Goal: Task Accomplishment & Management: Complete application form

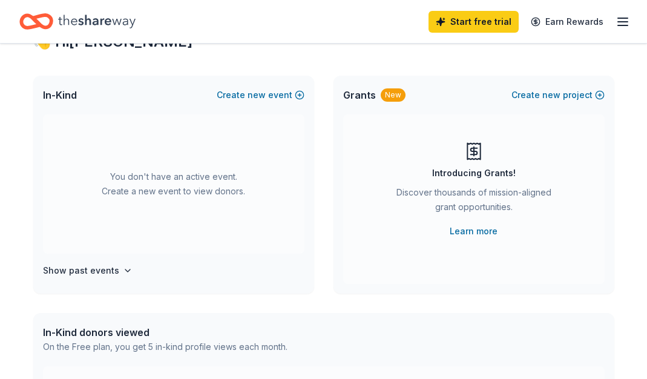
scroll to position [43, 0]
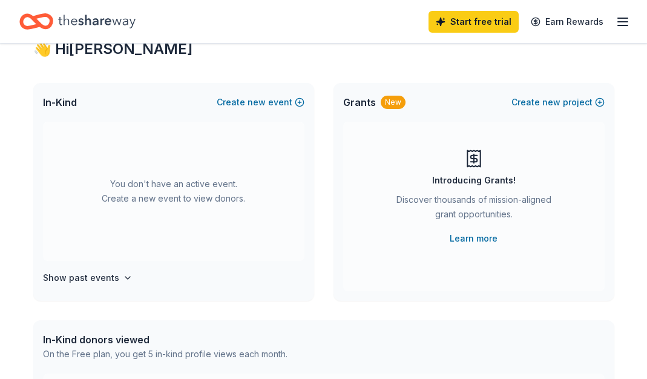
click at [625, 19] on icon "button" at bounding box center [623, 22] width 15 height 15
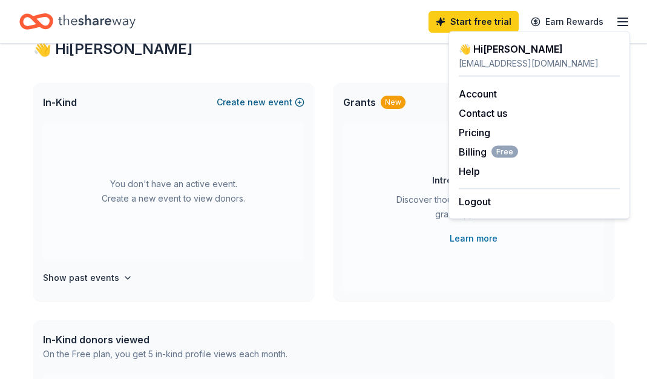
click at [252, 102] on span "new" at bounding box center [257, 102] width 18 height 15
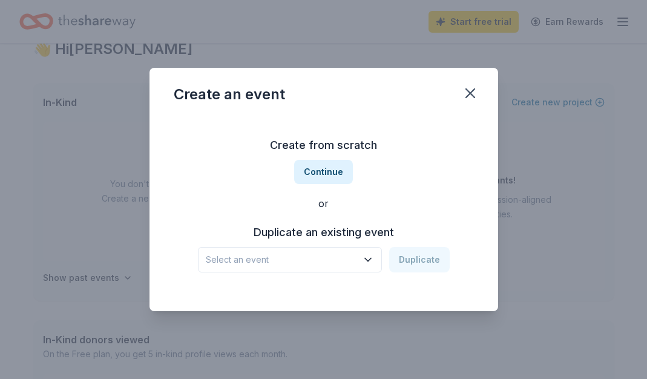
click at [87, 288] on div "Create an event Create from scratch Continue or Duplicate an existing event Sel…" at bounding box center [323, 189] width 647 height 379
click at [92, 268] on div "Create an event Create from scratch Continue or Duplicate an existing event Sel…" at bounding box center [323, 189] width 647 height 379
click at [469, 91] on icon "button" at bounding box center [470, 93] width 17 height 17
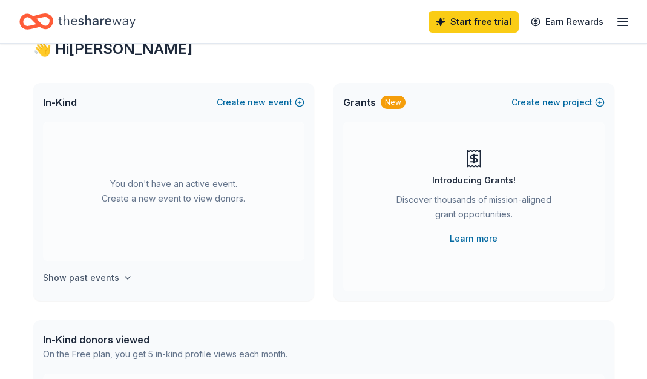
click at [93, 284] on h4 "Show past events" at bounding box center [81, 278] width 76 height 15
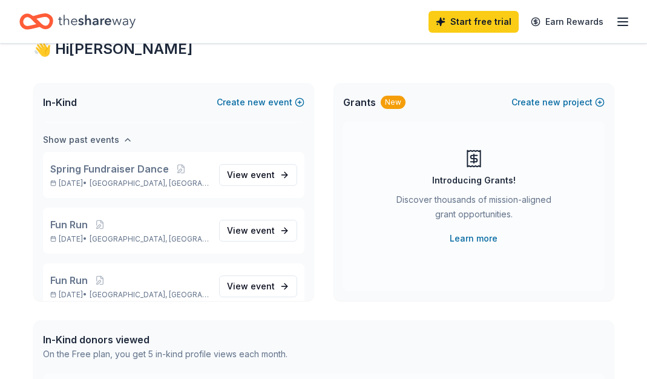
scroll to position [139, 0]
click at [264, 226] on span "event" at bounding box center [263, 229] width 24 height 10
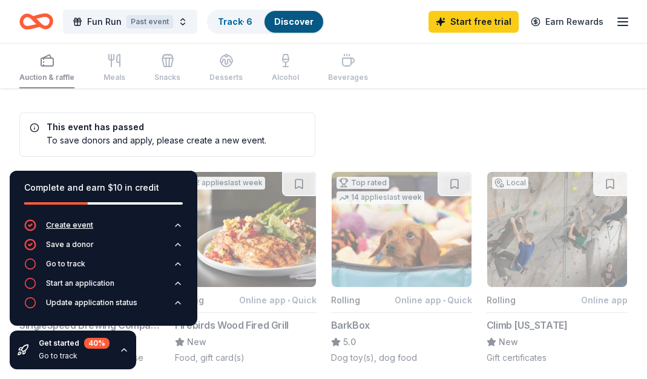
click at [87, 225] on div "Create event" at bounding box center [69, 225] width 47 height 10
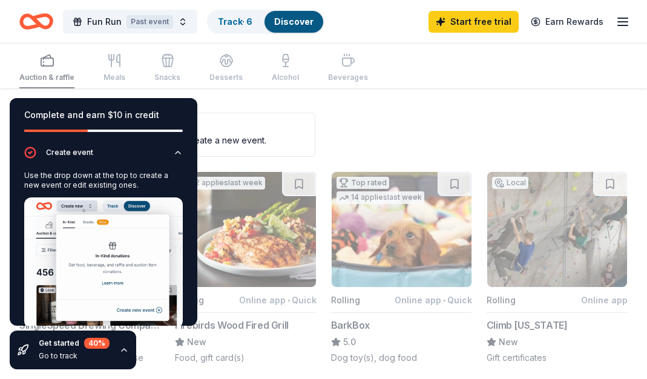
click at [186, 153] on div "Create event Use the drop down at the top to create a new event or edit existin…" at bounding box center [104, 285] width 188 height 278
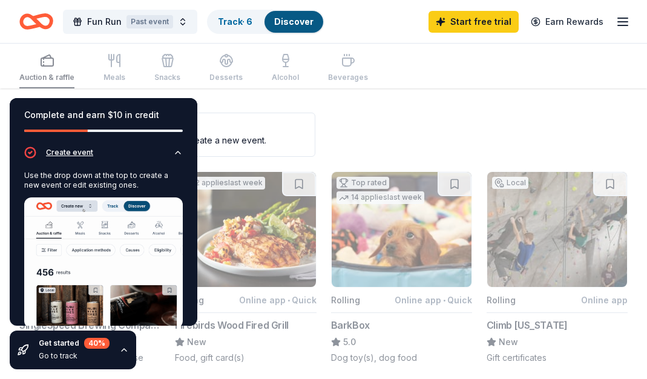
click at [180, 154] on icon "button" at bounding box center [178, 153] width 10 height 10
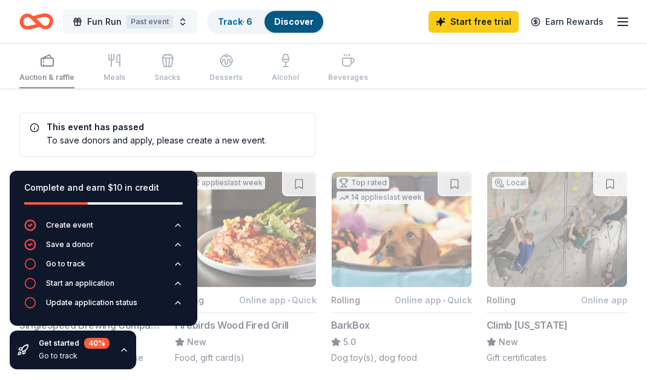
click at [177, 22] on button "Fun Run Past event" at bounding box center [130, 22] width 134 height 24
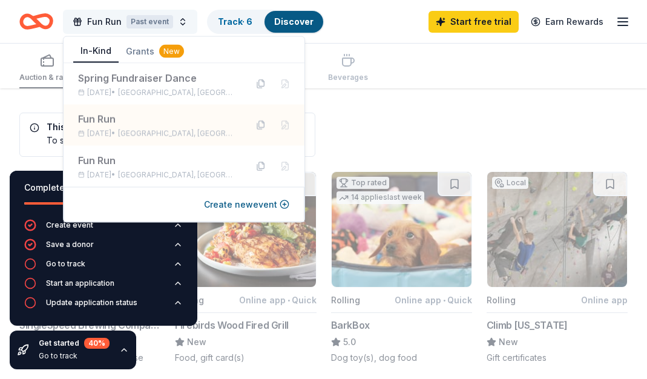
click at [177, 22] on button "Fun Run Past event" at bounding box center [130, 22] width 134 height 24
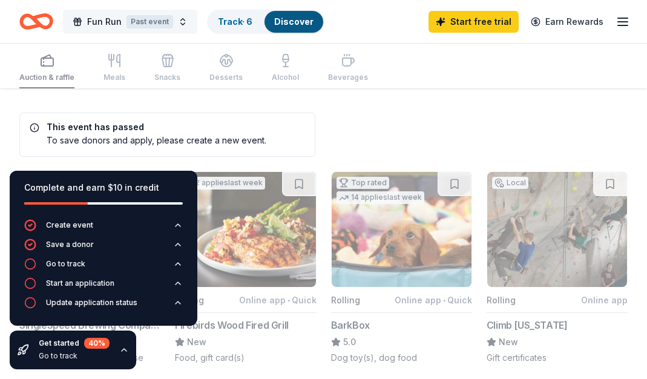
click at [177, 22] on button "Fun Run Past event" at bounding box center [130, 22] width 134 height 24
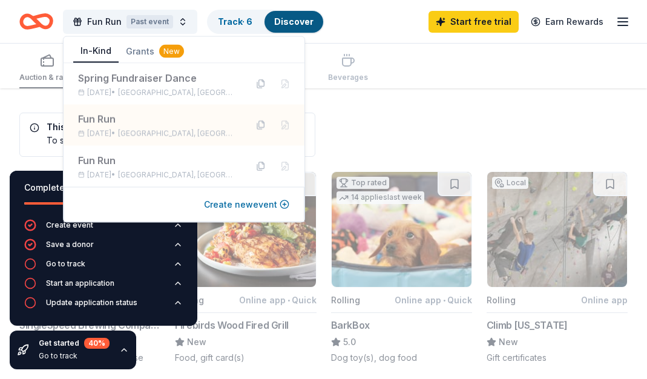
click at [270, 203] on button "Create new event" at bounding box center [246, 204] width 85 height 15
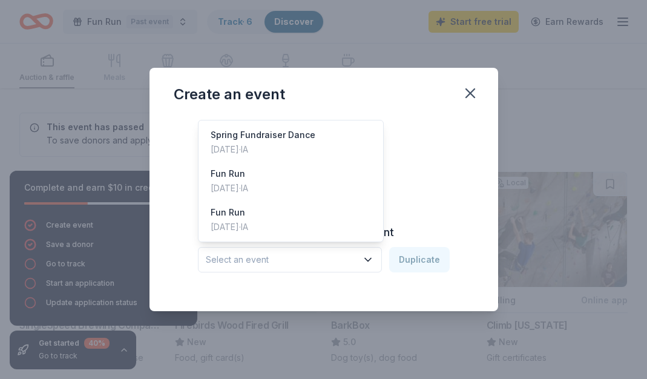
click at [276, 264] on span "Select an event" at bounding box center [281, 259] width 151 height 15
click at [432, 150] on div "Create from scratch Continue or Duplicate an existing event Select an event Dup…" at bounding box center [324, 204] width 300 height 176
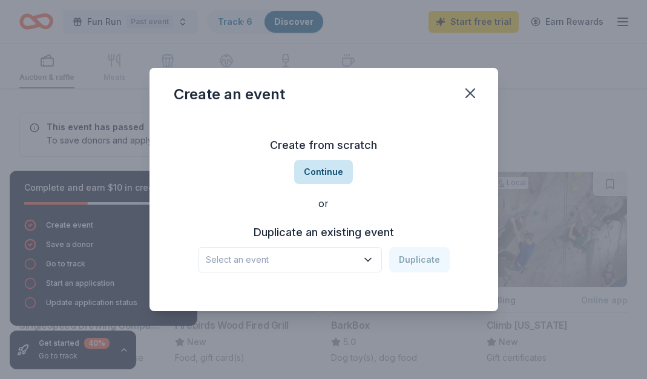
click at [327, 166] on button "Continue" at bounding box center [323, 172] width 59 height 24
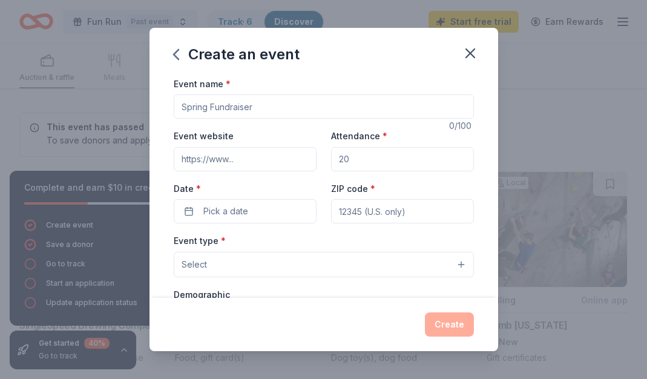
click at [265, 99] on input "Event name *" at bounding box center [324, 106] width 300 height 24
type input "Fun Run 2025"
click at [289, 165] on input "Event website" at bounding box center [245, 159] width 143 height 24
click at [365, 166] on input "Attendance *" at bounding box center [402, 159] width 143 height 24
drag, startPoint x: 272, startPoint y: 158, endPoint x: 126, endPoint y: 154, distance: 146.6
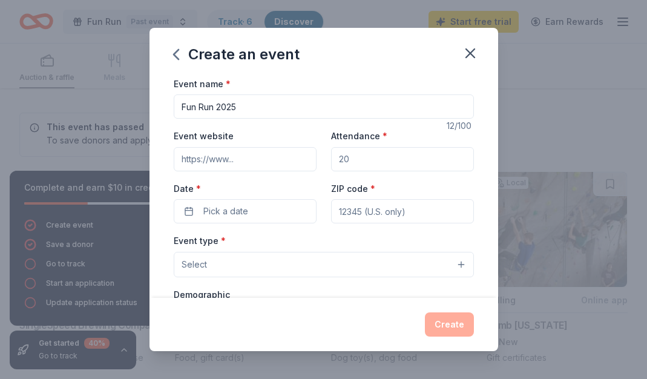
click at [126, 154] on div "Create an event Event name * Fun Run 2025 12 /100 Event website Attendance * Da…" at bounding box center [323, 189] width 647 height 379
drag, startPoint x: 177, startPoint y: 156, endPoint x: 298, endPoint y: 165, distance: 121.4
click at [298, 165] on input "Event website" at bounding box center [245, 159] width 143 height 24
click at [361, 154] on input "Attendance *" at bounding box center [402, 159] width 143 height 24
type input "700"
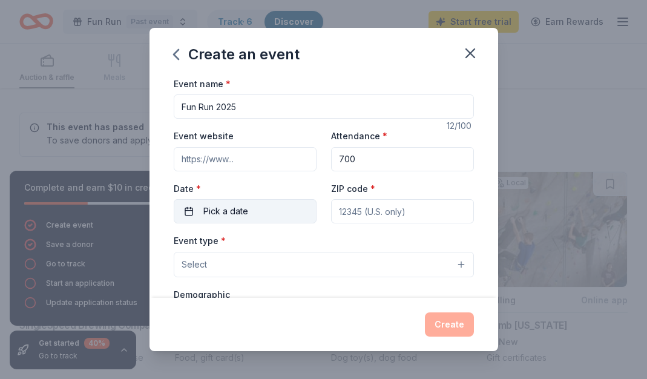
click at [283, 208] on button "Pick a date" at bounding box center [245, 211] width 143 height 24
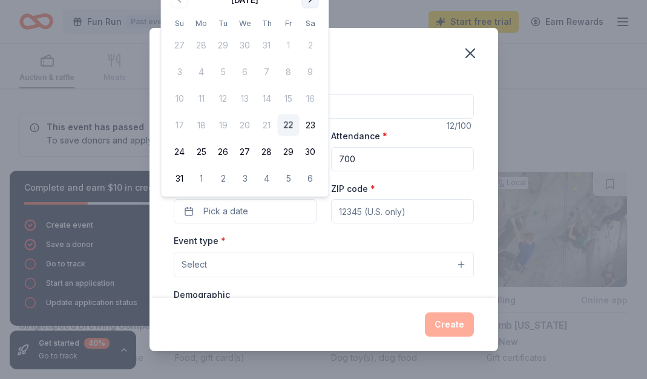
click at [312, 5] on button "Go to next month" at bounding box center [310, 0] width 17 height 17
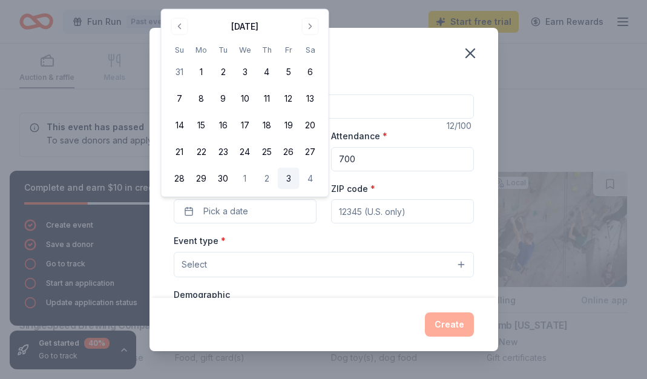
click at [288, 179] on button "3" at bounding box center [289, 179] width 22 height 22
click at [372, 209] on input "ZIP code *" at bounding box center [402, 211] width 143 height 24
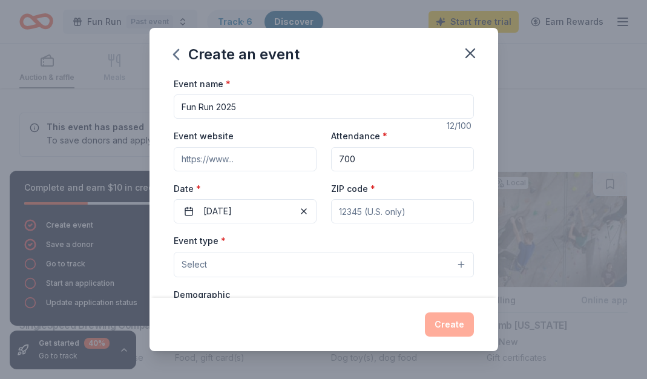
type input "50009"
type input "3200 1st Ave S, Altoona Iowa 50009"
click at [386, 268] on button "Select" at bounding box center [324, 264] width 300 height 25
click at [375, 281] on div "Fundraiser Business & professional Food & drink Health & wellness Hobbies Music…" at bounding box center [324, 352] width 300 height 145
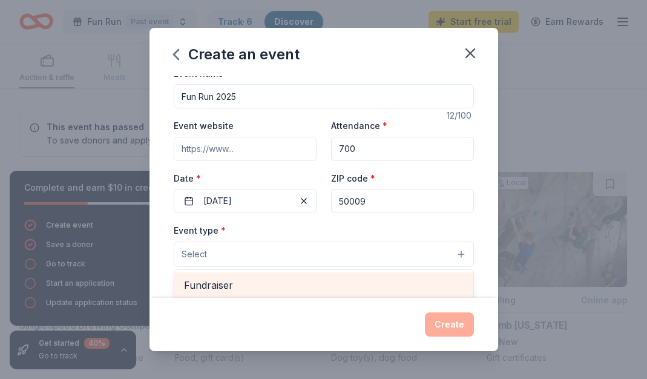
click at [366, 289] on span "Fundraiser" at bounding box center [324, 285] width 280 height 16
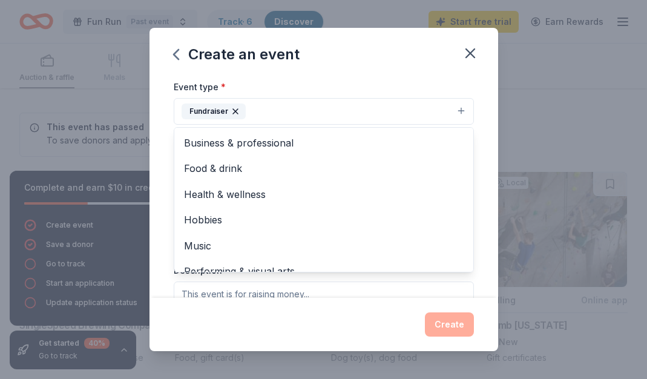
scroll to position [154, 0]
click at [481, 130] on div "Event name * Fun Run 2025 12 /100 Event website Attendance * 700 Date * 10/03/2…" at bounding box center [324, 187] width 349 height 222
click at [374, 108] on button "Fundraiser" at bounding box center [324, 110] width 300 height 27
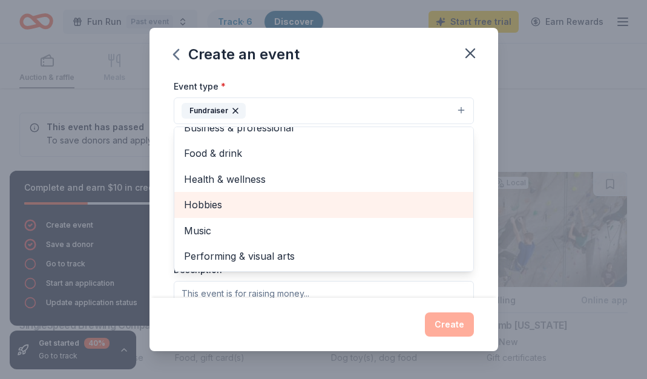
scroll to position [0, 0]
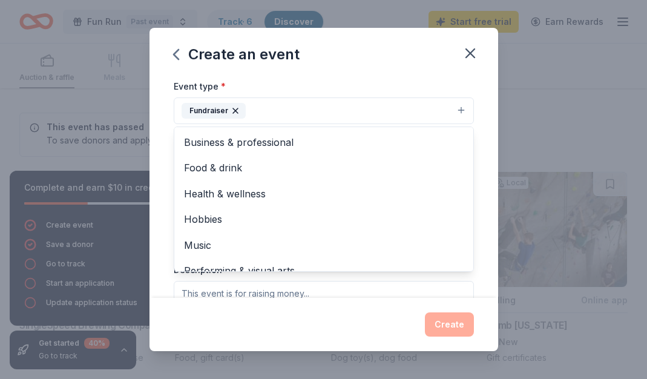
click at [482, 166] on div "Event name * Fun Run 2025 12 /100 Event website Attendance * 700 Date * 10/03/2…" at bounding box center [324, 187] width 349 height 222
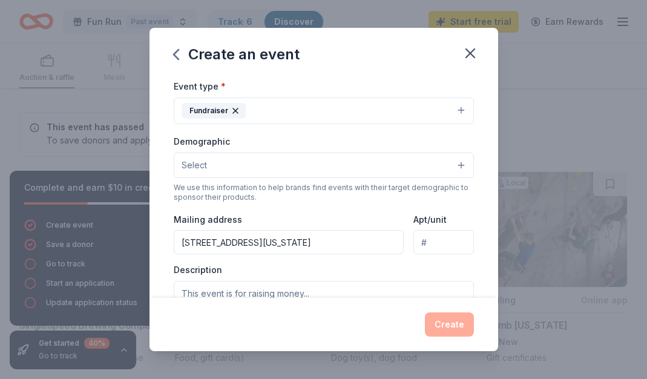
click at [368, 171] on button "Select" at bounding box center [324, 165] width 300 height 25
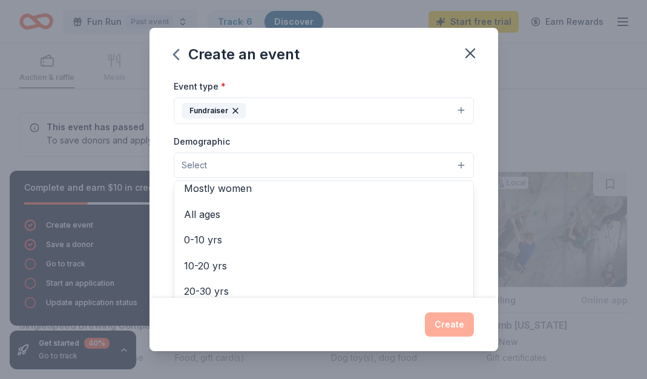
scroll to position [61, 0]
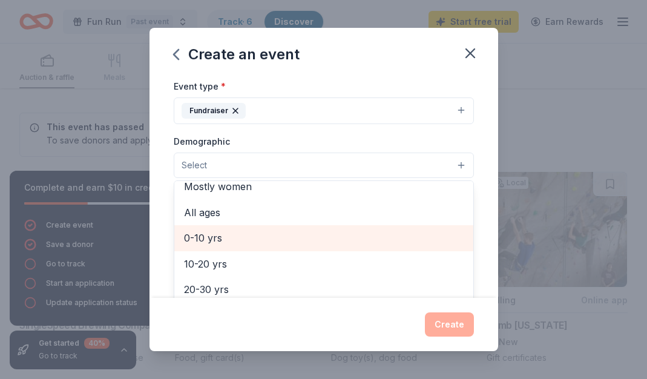
click at [314, 237] on span "0-10 yrs" at bounding box center [324, 238] width 280 height 16
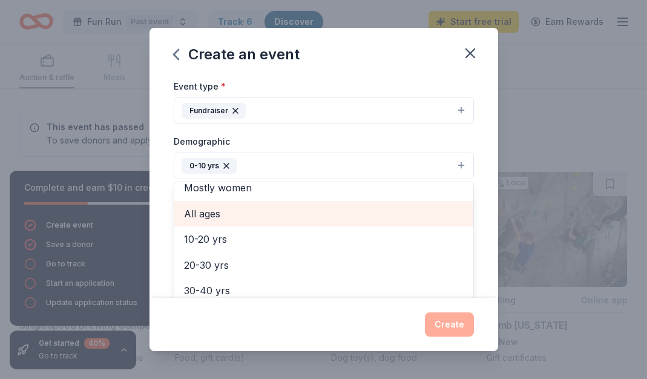
click at [301, 222] on div "All ages" at bounding box center [323, 213] width 299 height 25
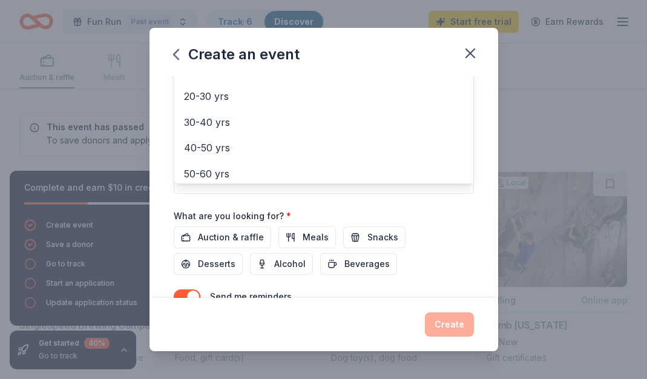
scroll to position [347, 0]
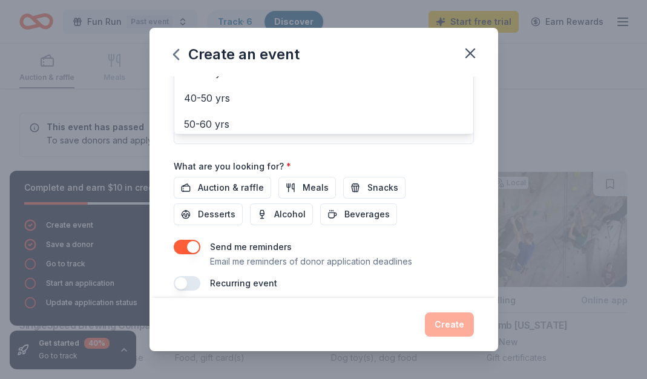
click at [235, 187] on div "Event name * Fun Run 2025 12 /100 Event website Attendance * 700 Date * 10/03/2…" at bounding box center [324, 10] width 300 height 562
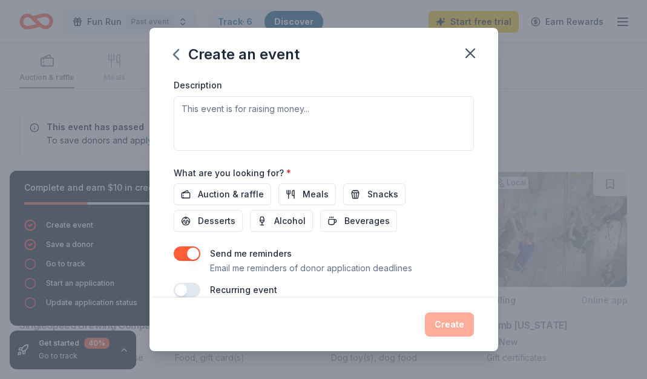
scroll to position [346, 0]
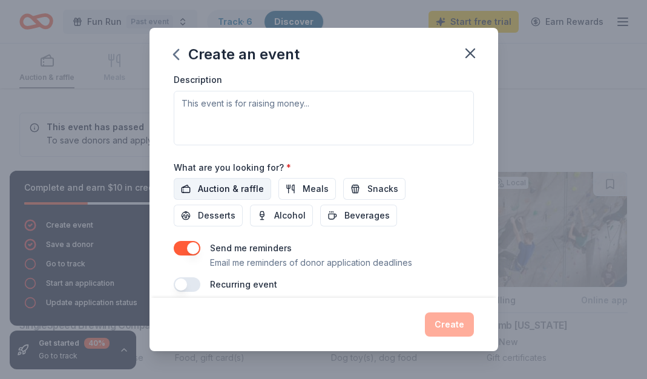
click at [248, 185] on span "Auction & raffle" at bounding box center [231, 189] width 66 height 15
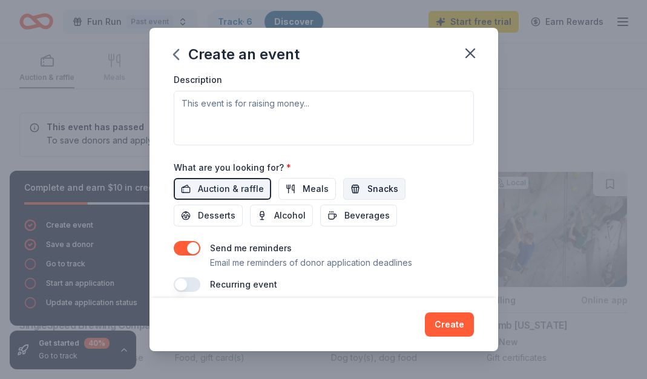
click at [370, 189] on span "Snacks" at bounding box center [382, 189] width 31 height 15
click at [235, 208] on span "Desserts" at bounding box center [217, 215] width 38 height 15
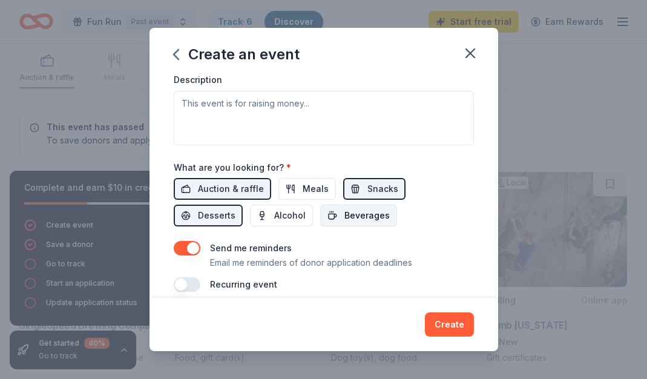
click at [344, 216] on span "Beverages" at bounding box center [366, 215] width 45 height 15
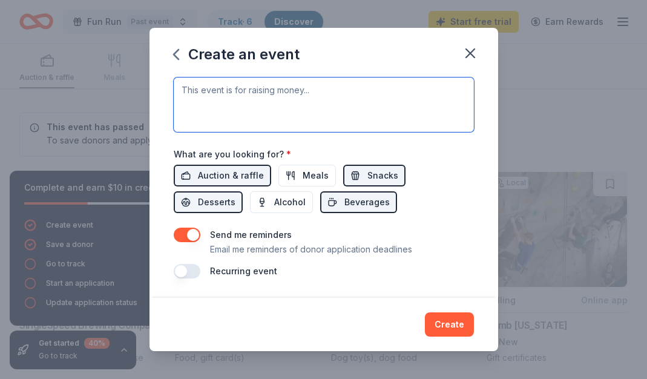
click at [278, 93] on textarea at bounding box center [324, 104] width 300 height 54
type textarea "t"
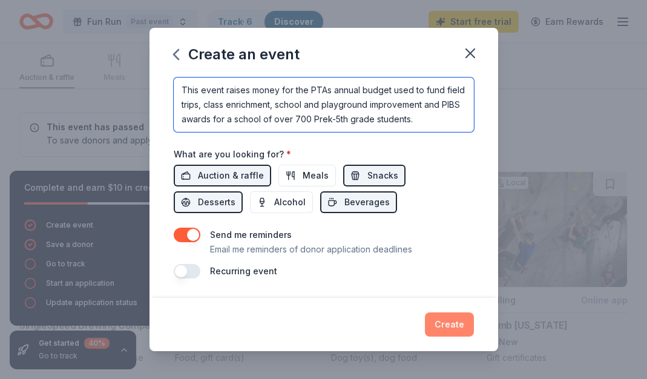
type textarea "This event raises money for the PTAs annual budget used to fund field trips, cl…"
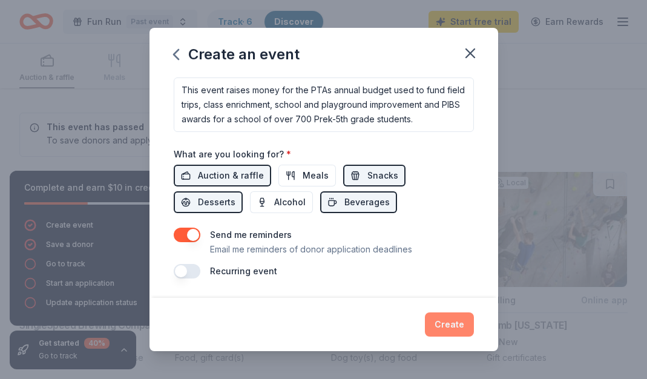
click at [455, 332] on button "Create" at bounding box center [449, 324] width 49 height 24
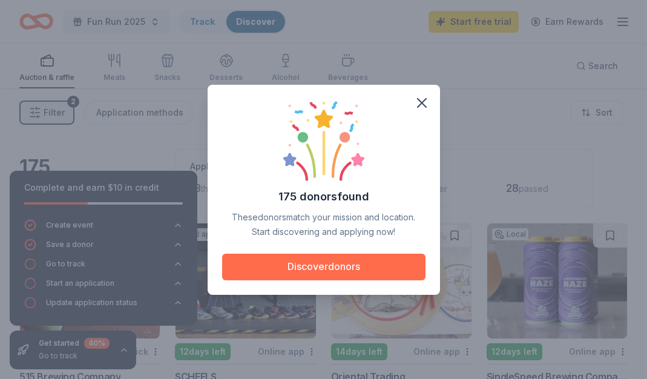
click at [340, 267] on button "Discover donors" at bounding box center [323, 267] width 203 height 27
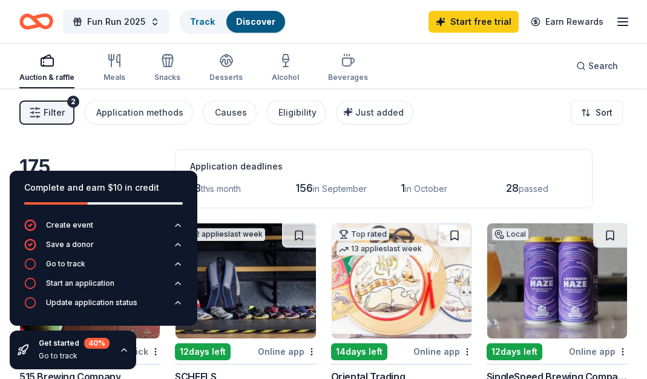
click at [437, 134] on div "Filter 2 Application methods Causes Eligibility Just added Sort" at bounding box center [323, 112] width 647 height 48
click at [124, 352] on icon "button" at bounding box center [124, 350] width 10 height 10
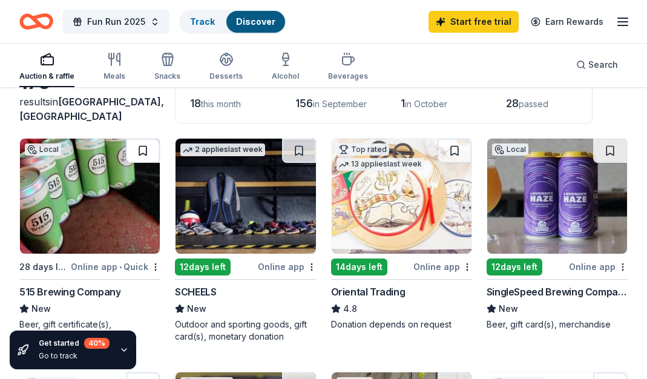
scroll to position [84, 0]
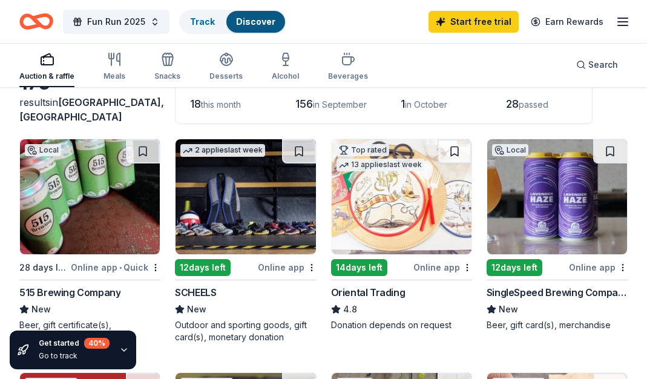
click at [296, 266] on div "Online app" at bounding box center [287, 267] width 59 height 15
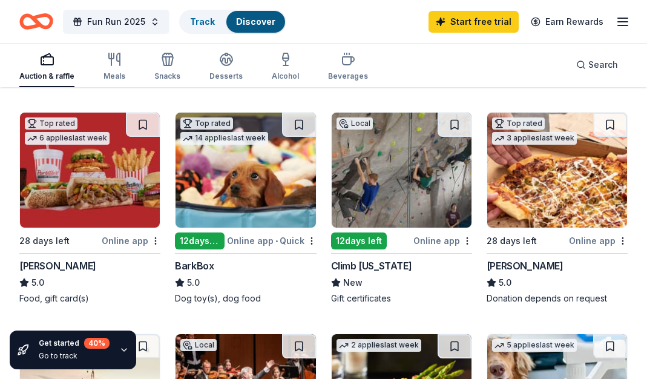
scroll to position [343, 0]
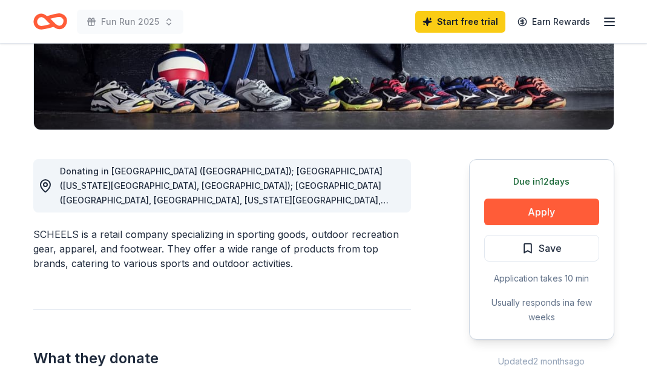
scroll to position [240, 0]
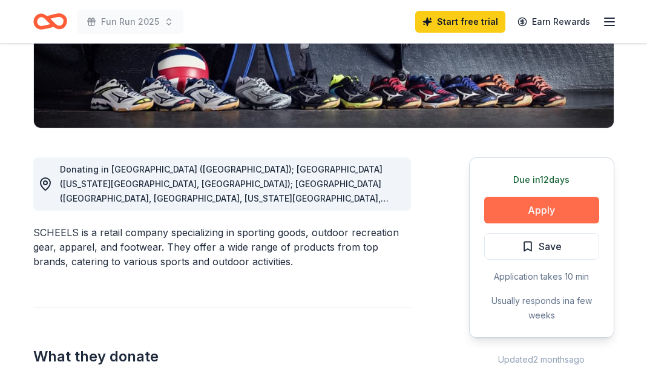
click at [555, 208] on button "Apply" at bounding box center [541, 210] width 115 height 27
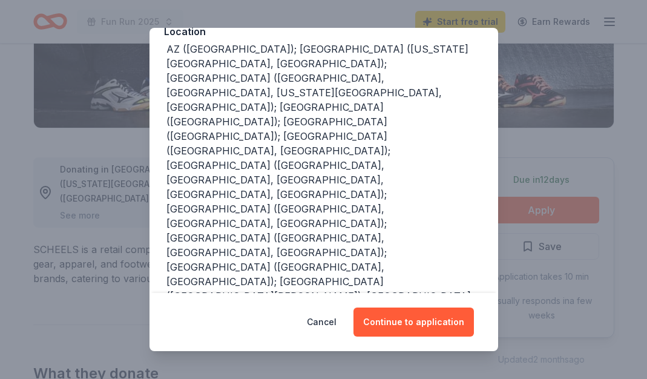
scroll to position [191, 0]
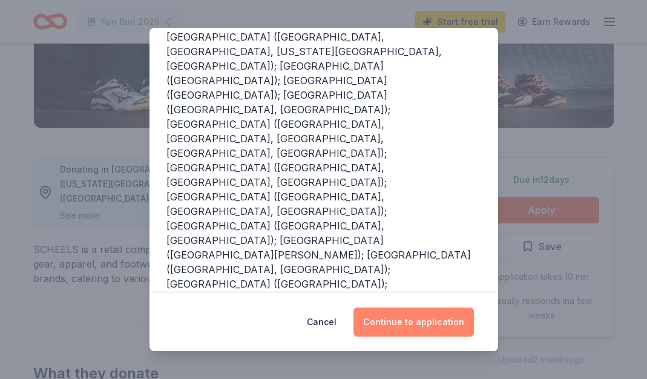
click at [427, 323] on button "Continue to application" at bounding box center [414, 322] width 120 height 29
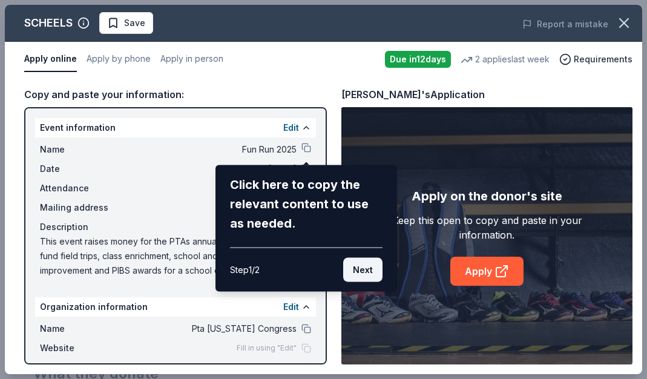
click at [363, 271] on button "Next" at bounding box center [362, 270] width 39 height 24
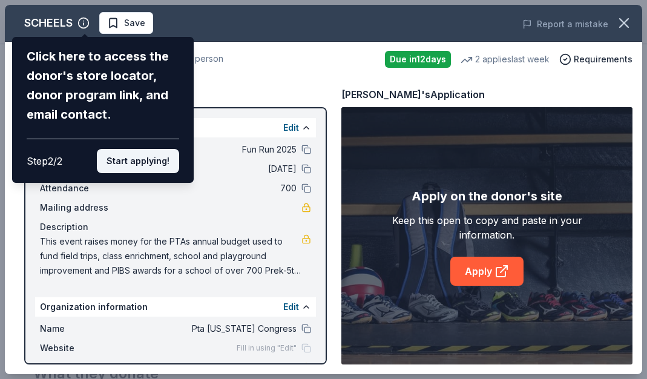
click at [150, 149] on button "Start applying!" at bounding box center [138, 161] width 82 height 24
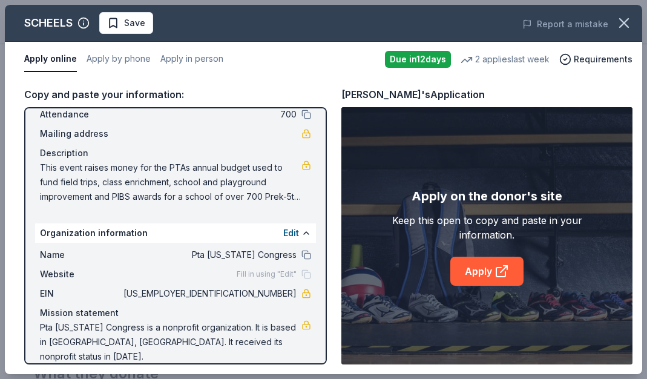
scroll to position [74, 0]
click at [489, 271] on link "Apply" at bounding box center [486, 271] width 73 height 29
drag, startPoint x: 41, startPoint y: 169, endPoint x: 122, endPoint y: 185, distance: 83.2
click at [151, 190] on span "This event raises money for the PTAs annual budget used to fund field trips, cl…" at bounding box center [171, 182] width 262 height 44
